Goal: Task Accomplishment & Management: Manage account settings

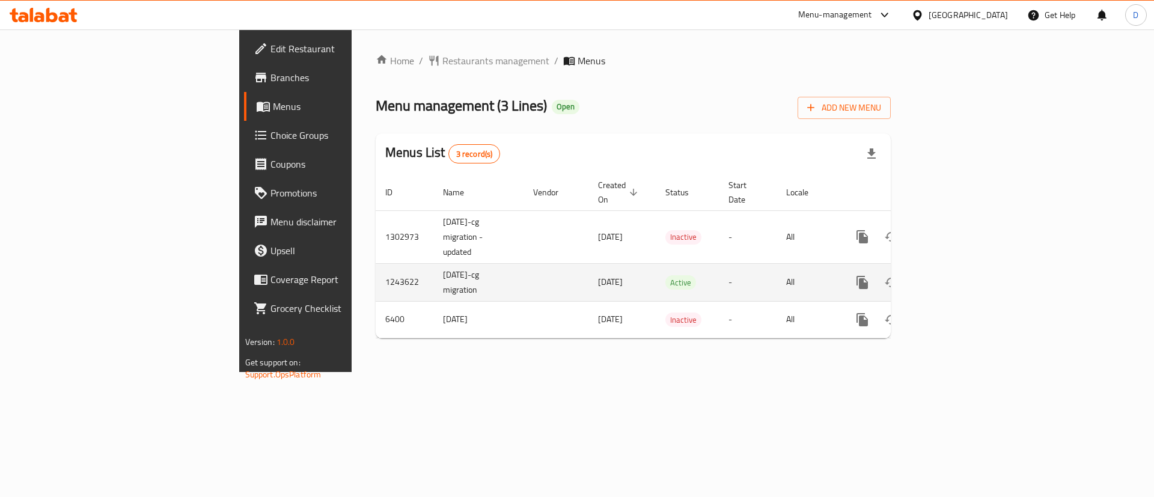
click at [957, 275] on icon "enhanced table" at bounding box center [949, 282] width 14 height 14
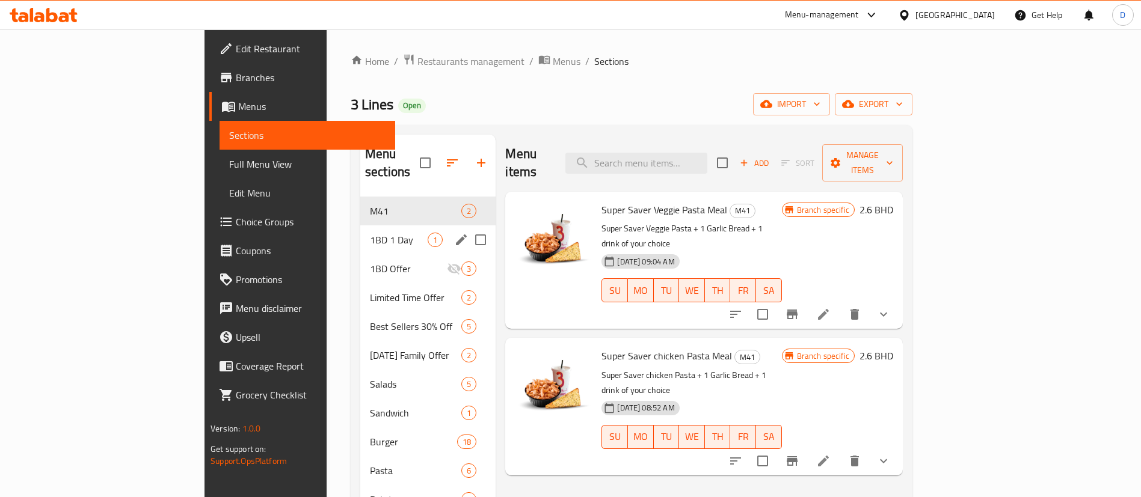
click at [370, 233] on span "1BD 1 Day" at bounding box center [399, 240] width 58 height 14
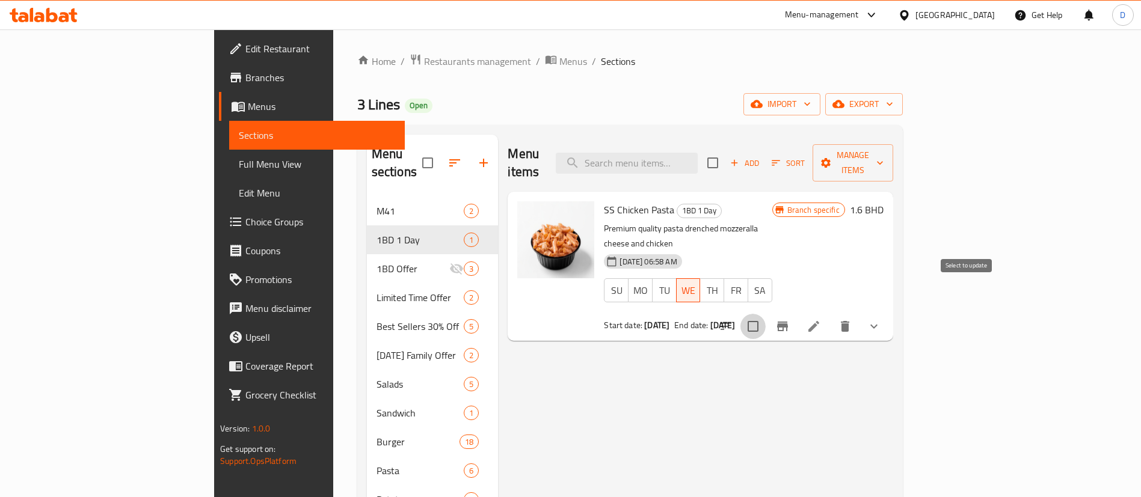
click at [765, 314] on input "checkbox" at bounding box center [752, 326] width 25 height 25
checkbox input "true"
click at [883, 148] on span "Manage items" at bounding box center [852, 163] width 61 height 30
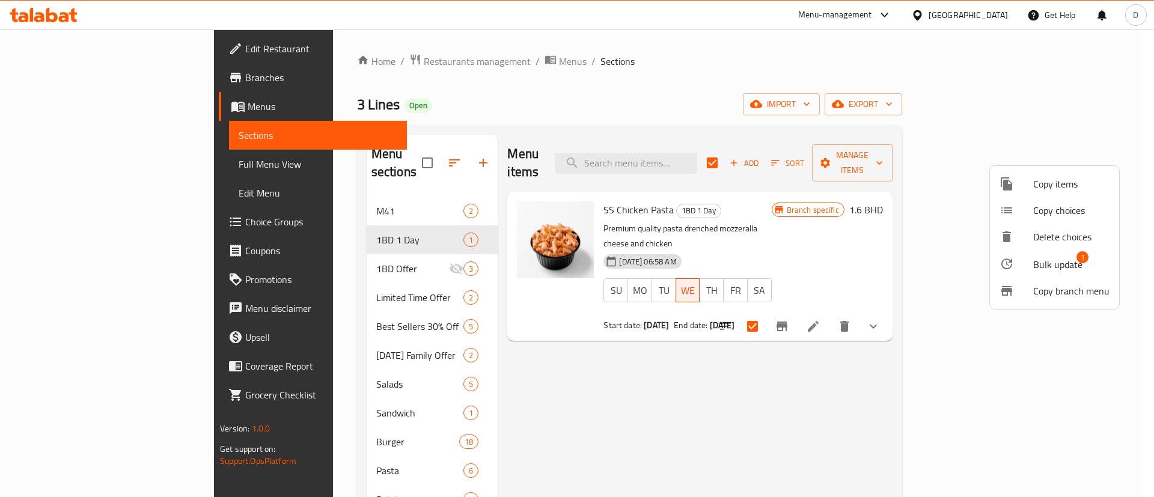
click at [1047, 257] on span "Bulk update" at bounding box center [1058, 264] width 49 height 14
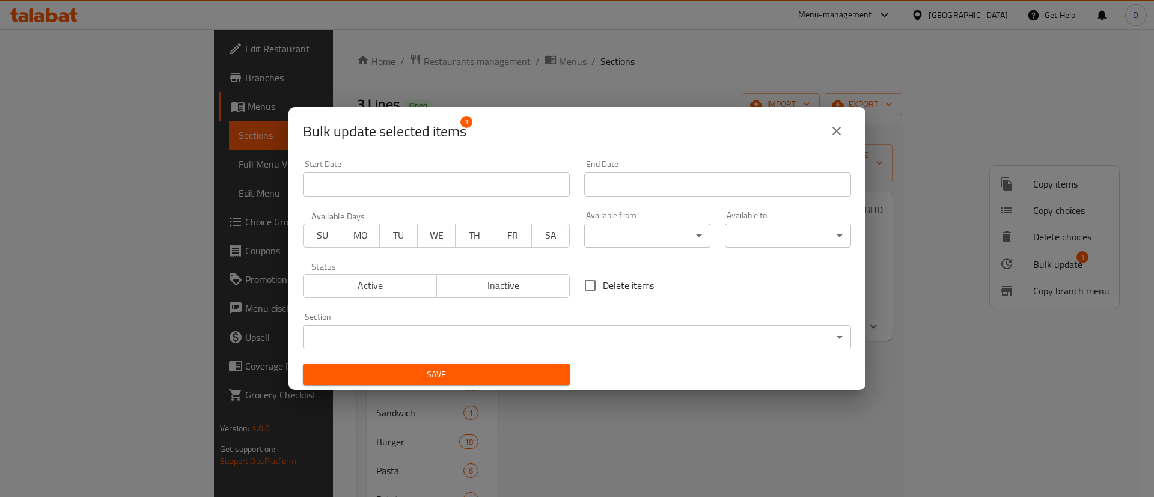
click at [544, 227] on span "SA" at bounding box center [551, 235] width 28 height 17
click at [609, 181] on input "Start Date" at bounding box center [717, 185] width 267 height 24
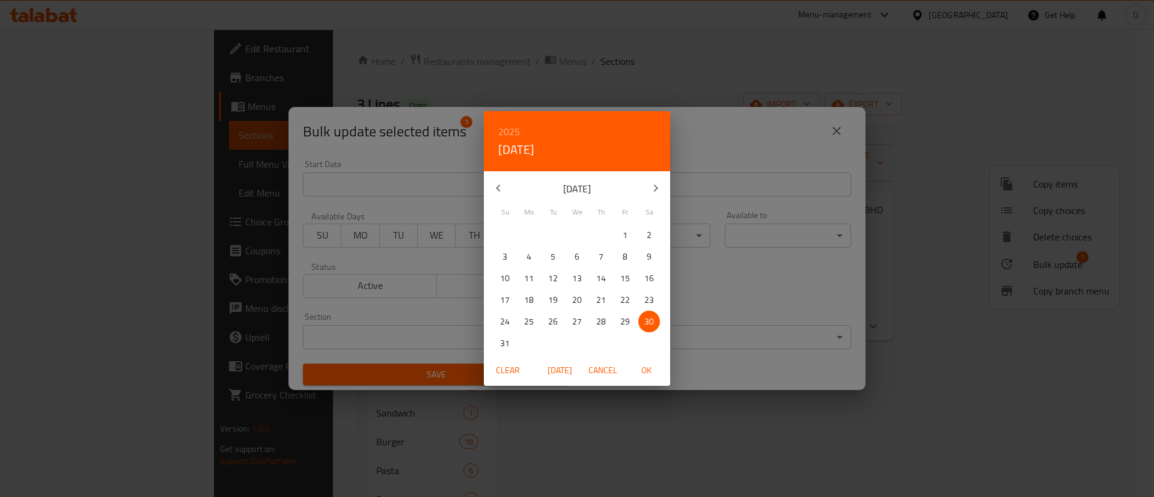
click at [654, 325] on p "30" at bounding box center [650, 321] width 10 height 15
click at [639, 367] on span "OK" at bounding box center [646, 370] width 29 height 15
type input "[DATE]"
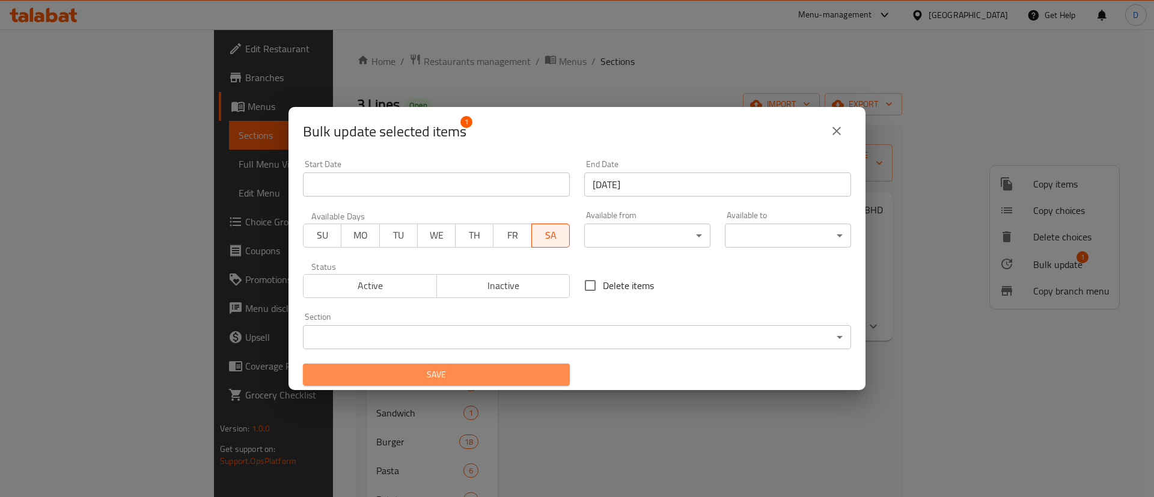
click at [494, 369] on span "Save" at bounding box center [437, 374] width 248 height 15
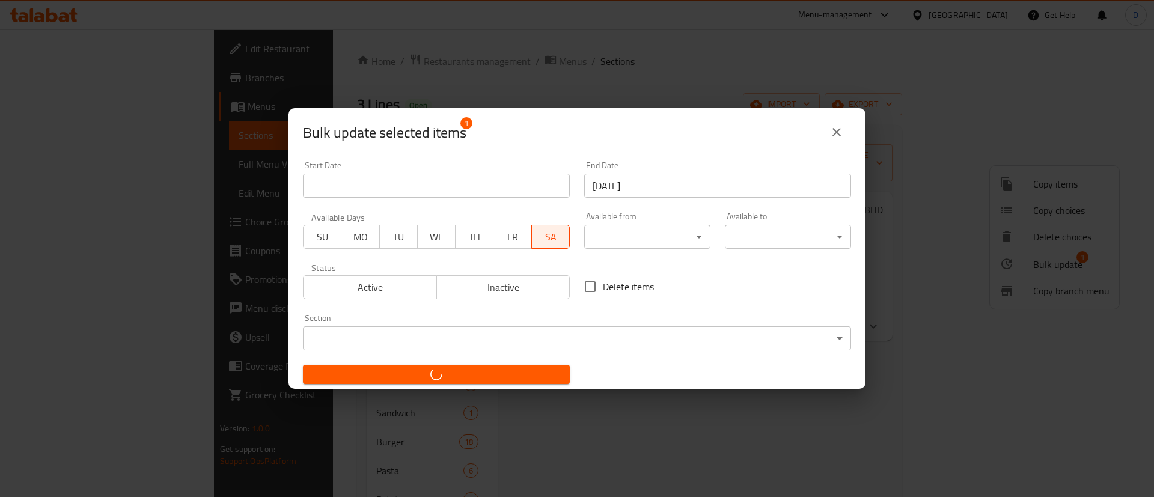
checkbox input "false"
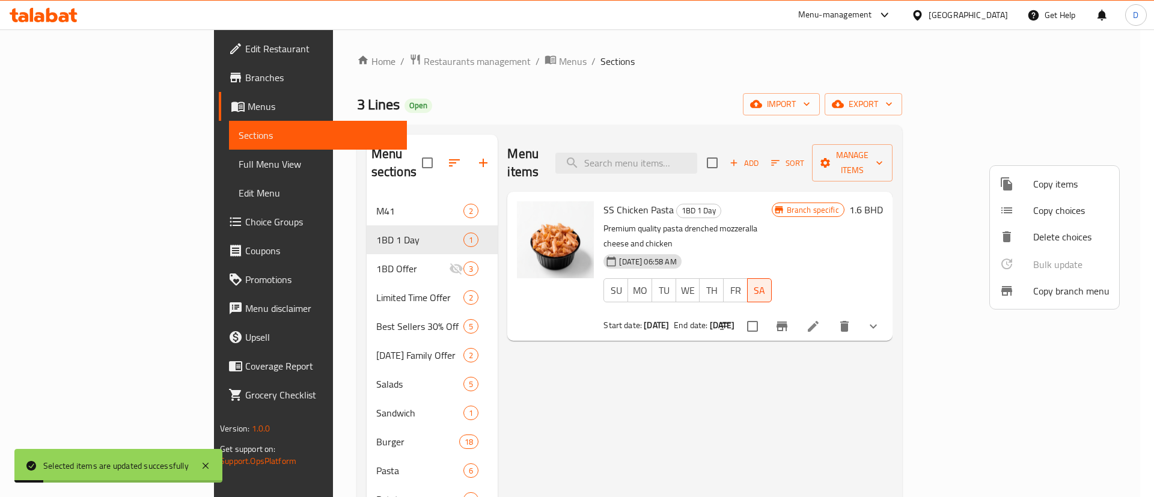
click at [677, 106] on div at bounding box center [577, 248] width 1154 height 497
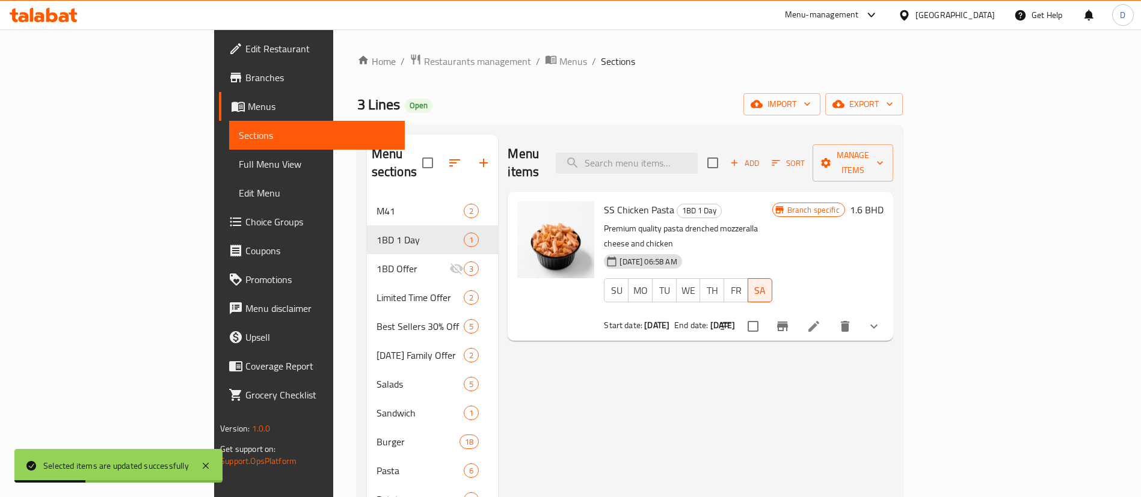
click at [789, 319] on icon "Branch-specific-item" at bounding box center [782, 326] width 14 height 14
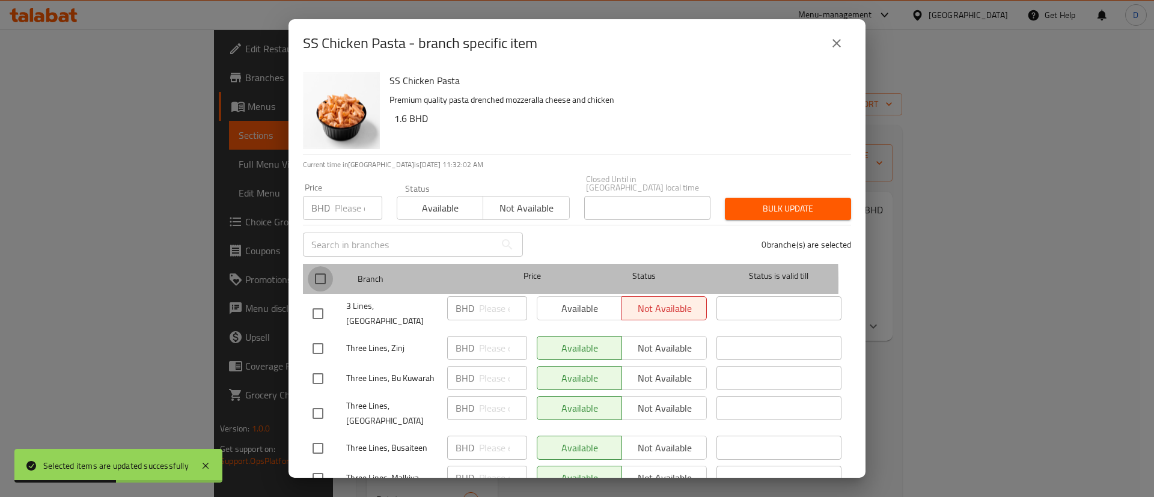
click at [328, 275] on input "checkbox" at bounding box center [320, 278] width 25 height 25
checkbox input "true"
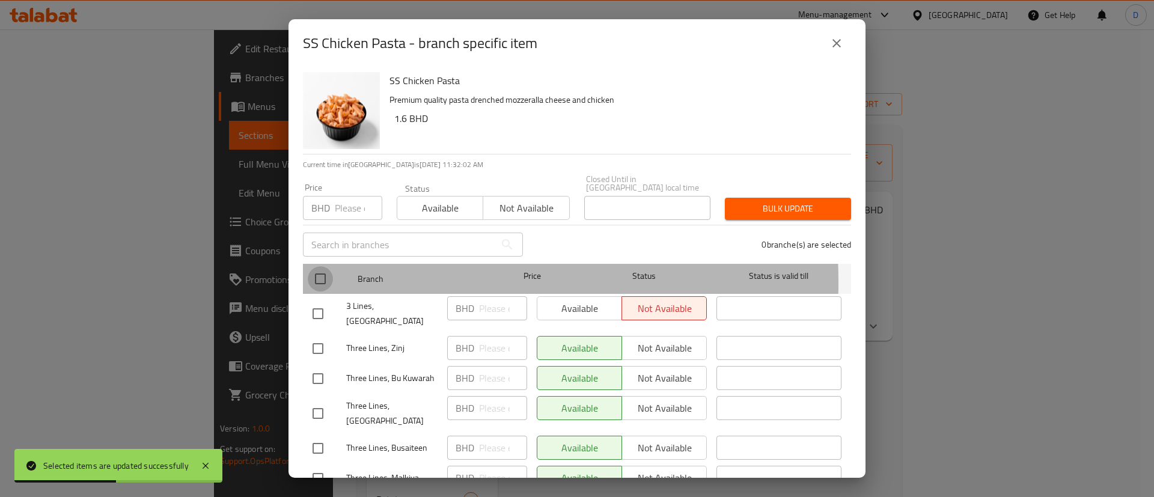
checkbox input "true"
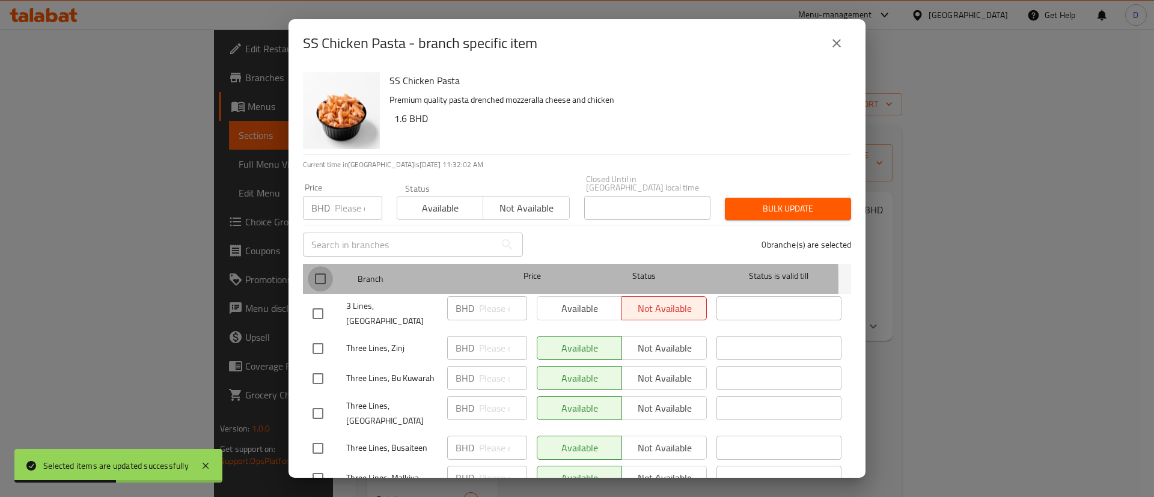
checkbox input "true"
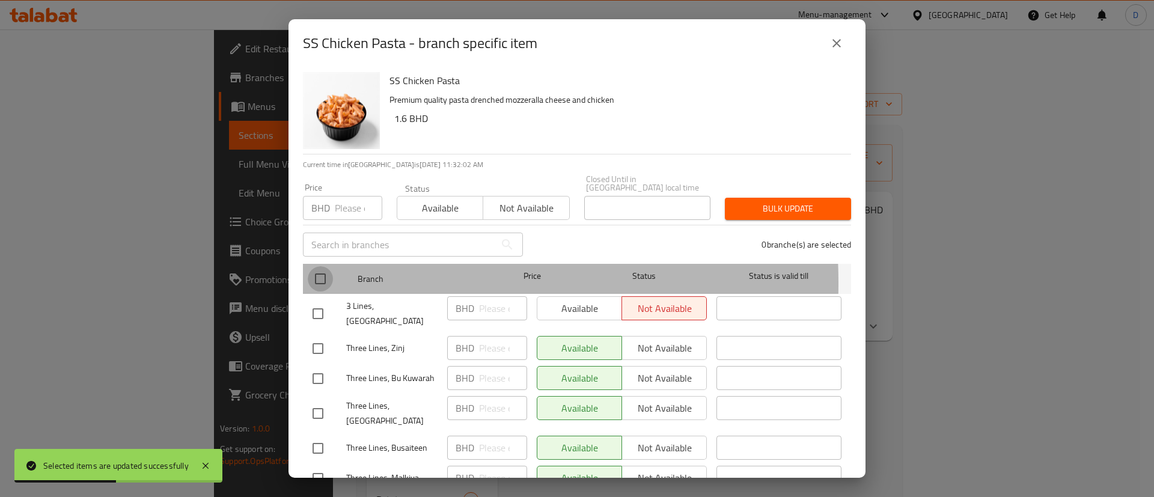
checkbox input "true"
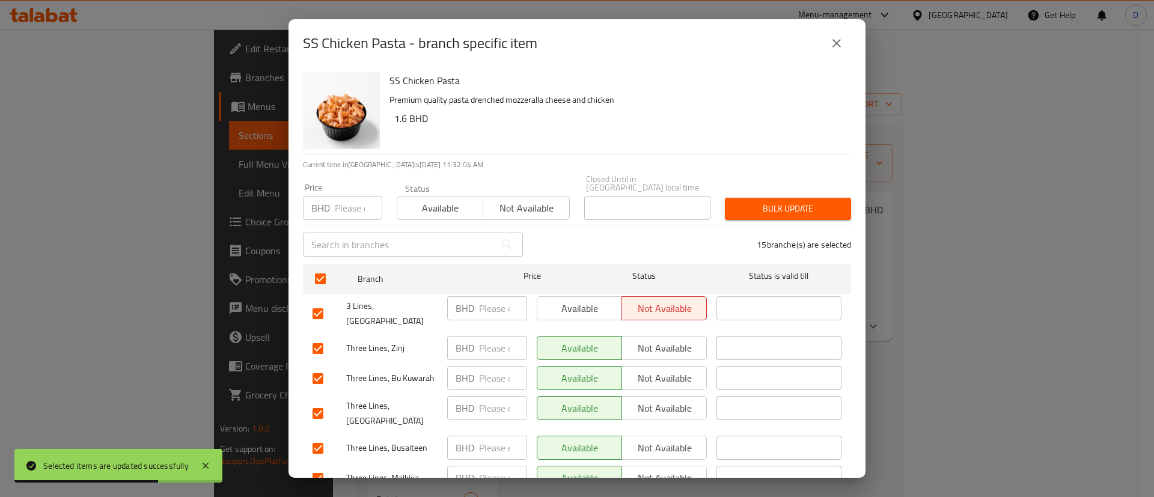
drag, startPoint x: 840, startPoint y: 42, endPoint x: 855, endPoint y: 17, distance: 28.9
click at [839, 42] on icon "close" at bounding box center [837, 43] width 14 height 14
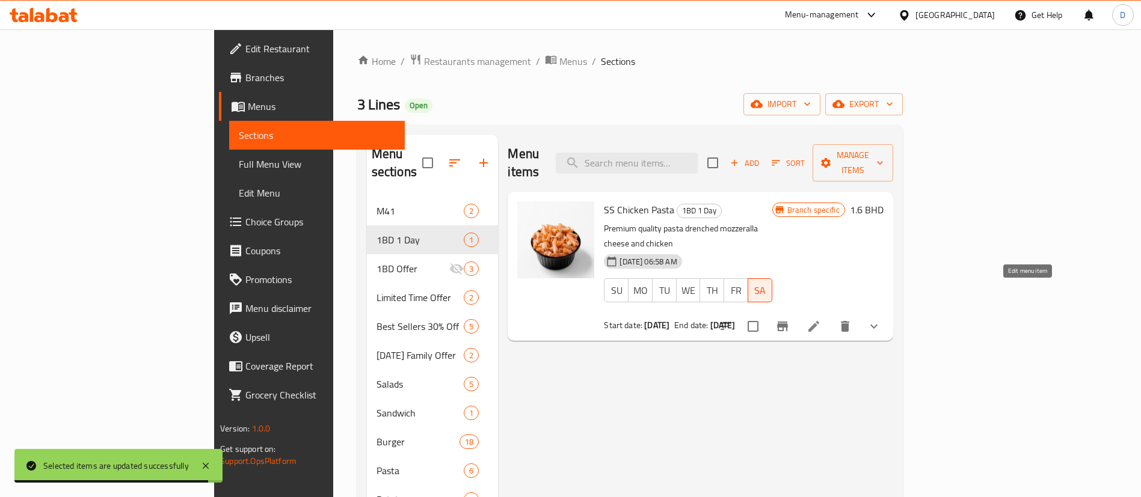
click at [821, 319] on icon at bounding box center [813, 326] width 14 height 14
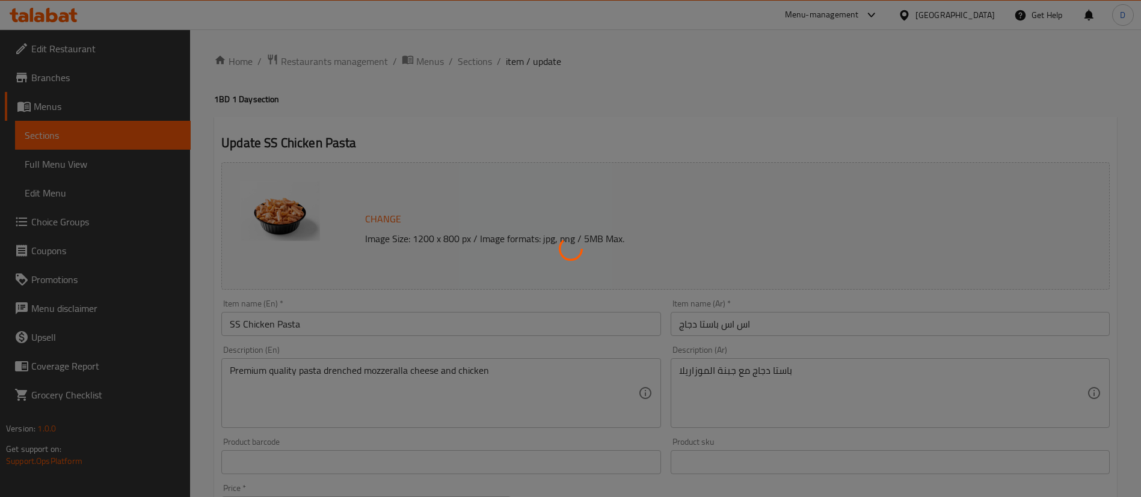
click at [688, 80] on div at bounding box center [570, 248] width 1141 height 497
type input "اختيارك من الصوص"
type input "1"
type input "إختيارك من درجة الحرارة :"
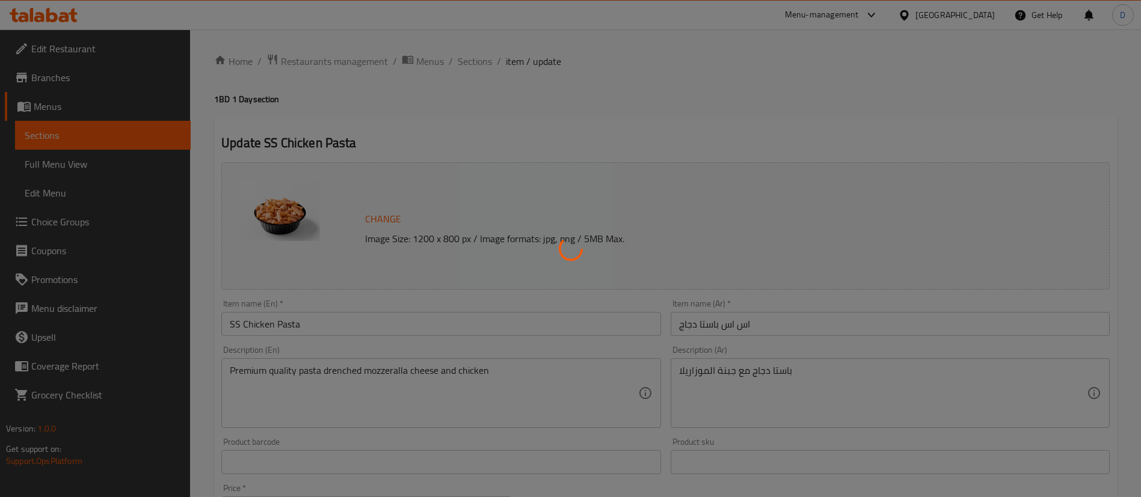
type input "1"
type input "Add On"
type input "0"
type input "1"
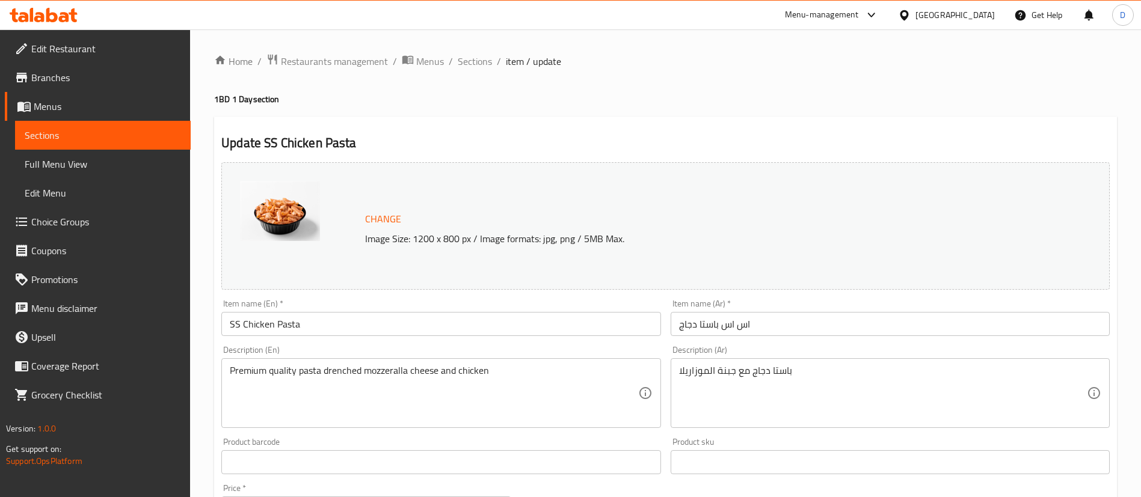
click at [35, 81] on span "Branches" at bounding box center [106, 77] width 150 height 14
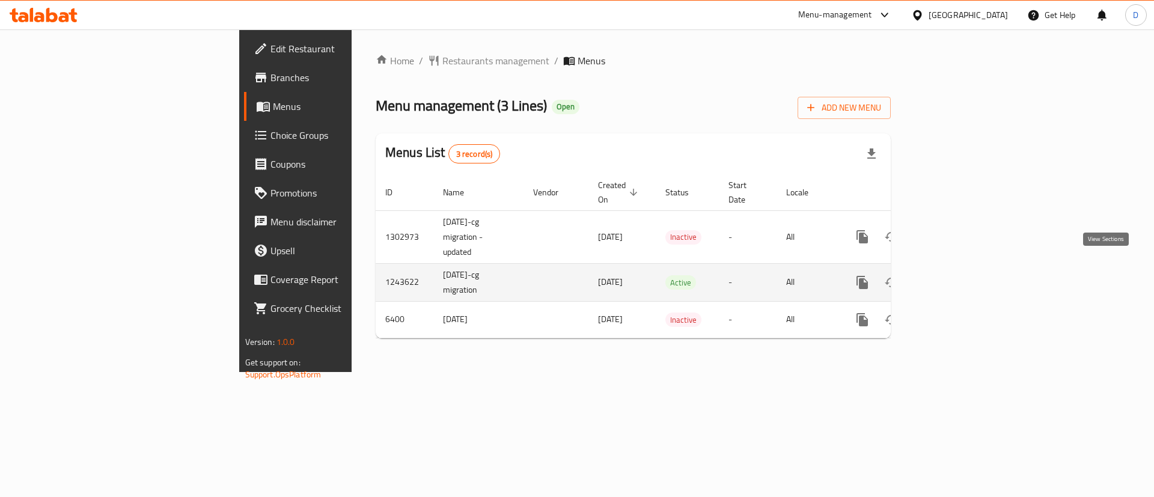
click at [957, 275] on icon "enhanced table" at bounding box center [949, 282] width 14 height 14
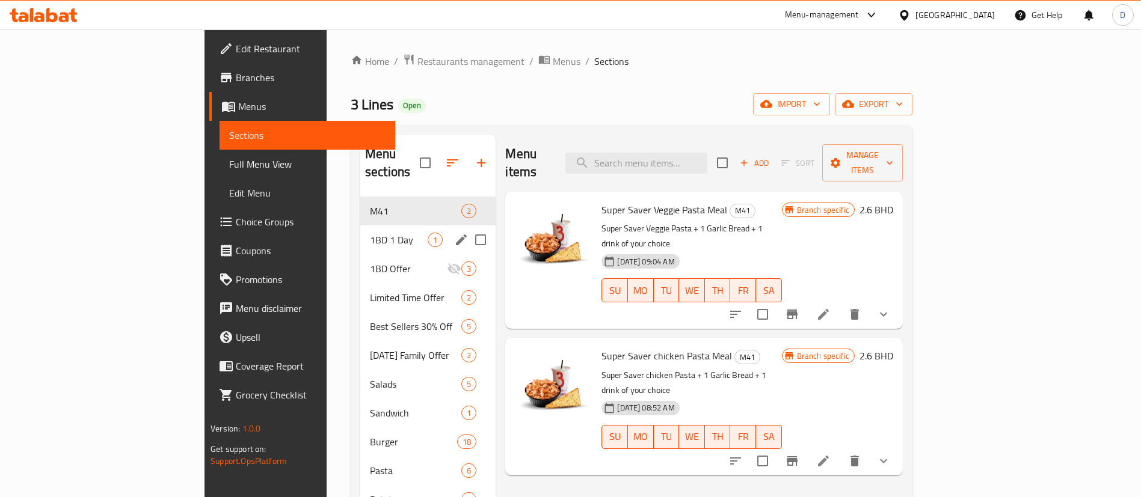
click at [360, 225] on div "1BD 1 Day 1" at bounding box center [427, 239] width 135 height 29
